Goal: Find specific page/section: Find specific page/section

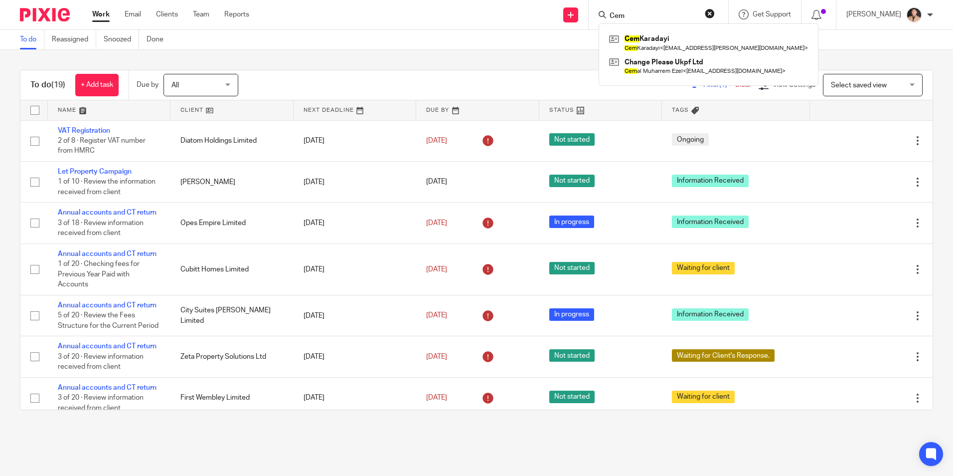
drag, startPoint x: 648, startPoint y: 18, endPoint x: 552, endPoint y: 14, distance: 95.8
click at [552, 14] on div "Send new email Create task Add client Cem Cem Karadayi Cem Karadayi < jade.thom…" at bounding box center [608, 14] width 689 height 29
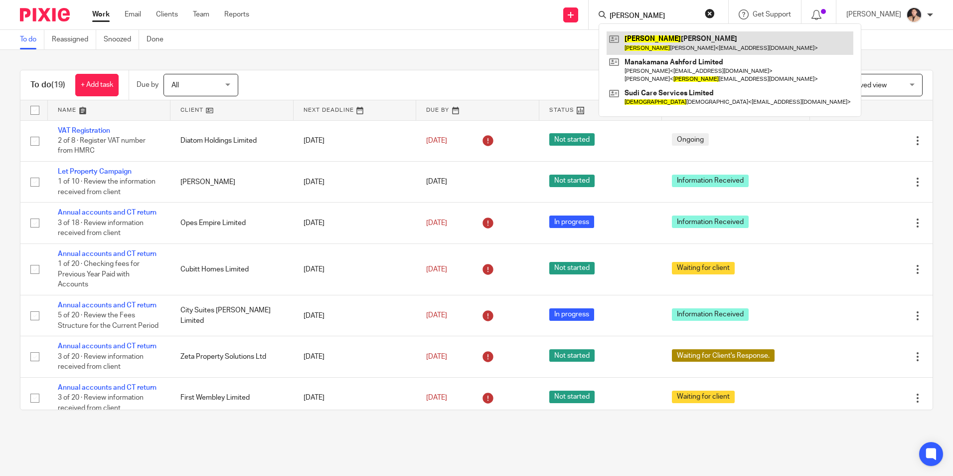
type input "Sumita"
click at [737, 45] on link at bounding box center [730, 42] width 247 height 23
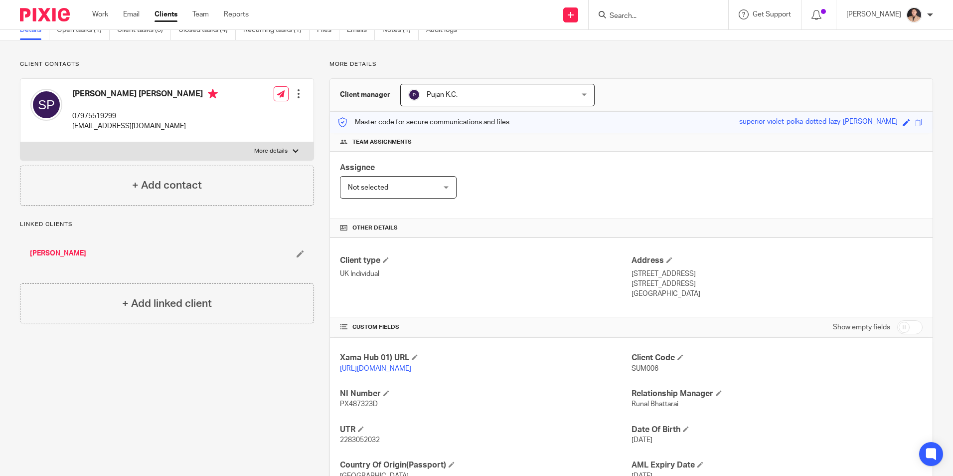
scroll to position [132, 0]
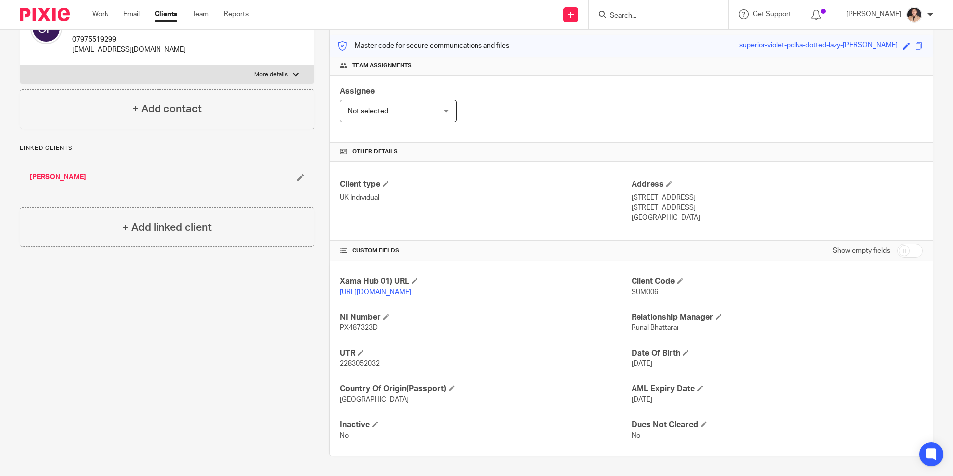
click at [710, 75] on div "Assignee Not selected Not selected Not selected [PERSON_NAME] [PERSON_NAME] [PE…" at bounding box center [631, 108] width 603 height 67
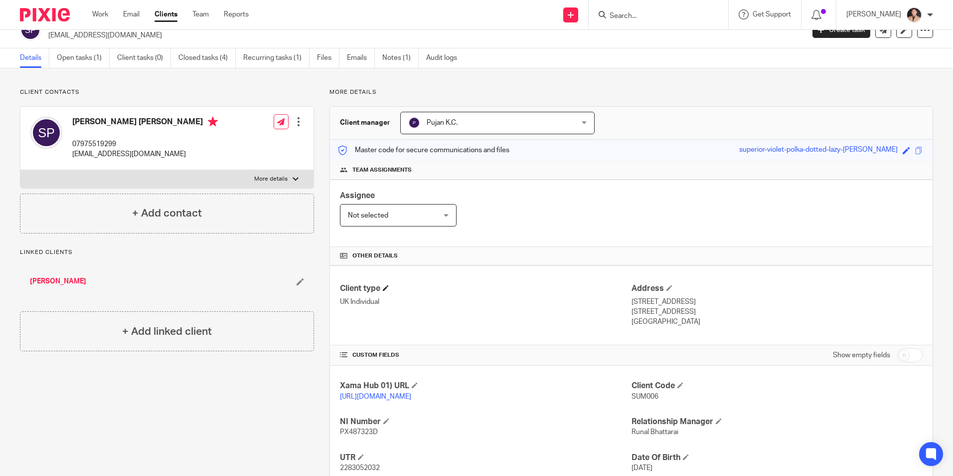
scroll to position [0, 0]
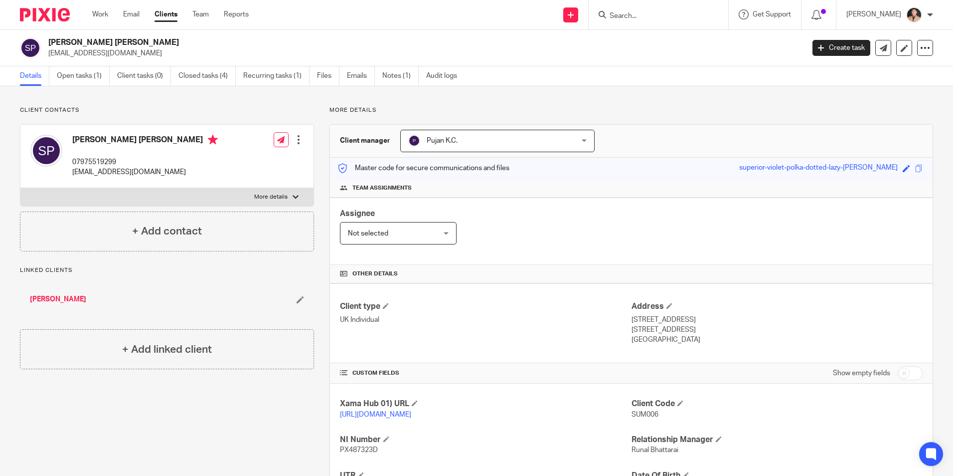
click at [653, 14] on input "Search" at bounding box center [654, 16] width 90 height 9
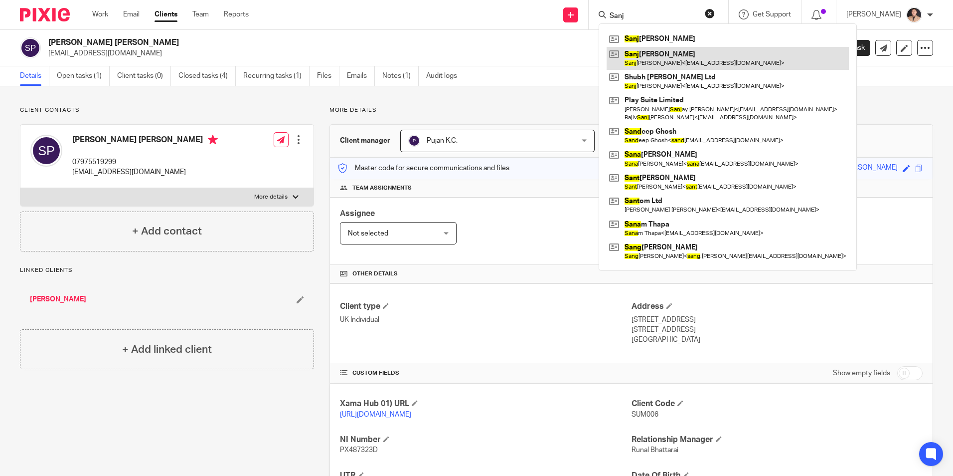
type input "Sanj"
click at [662, 64] on link at bounding box center [728, 58] width 242 height 23
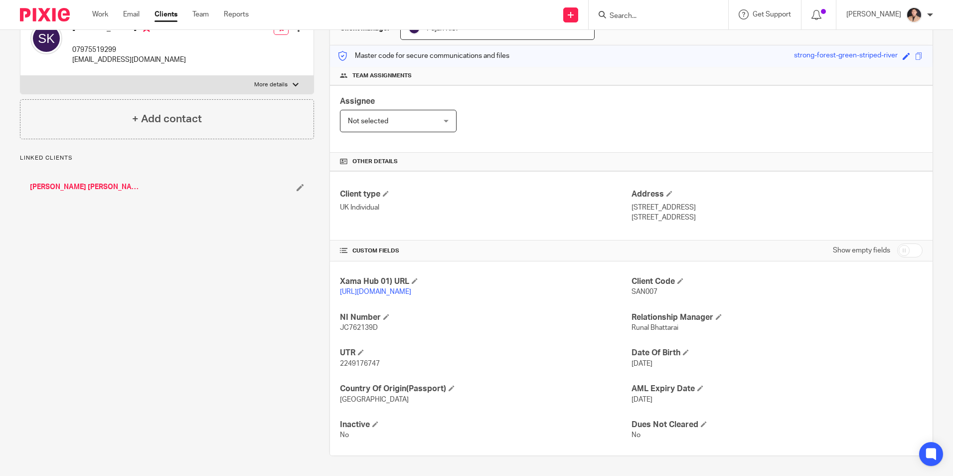
scroll to position [122, 0]
